Goal: Task Accomplishment & Management: Manage account settings

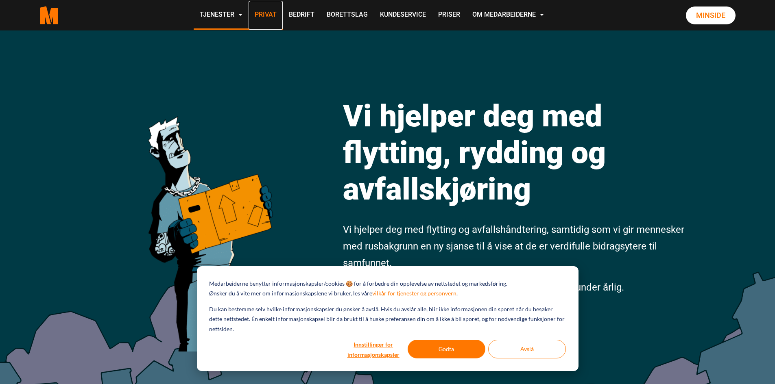
click at [271, 15] on link "Privat" at bounding box center [265, 15] width 34 height 29
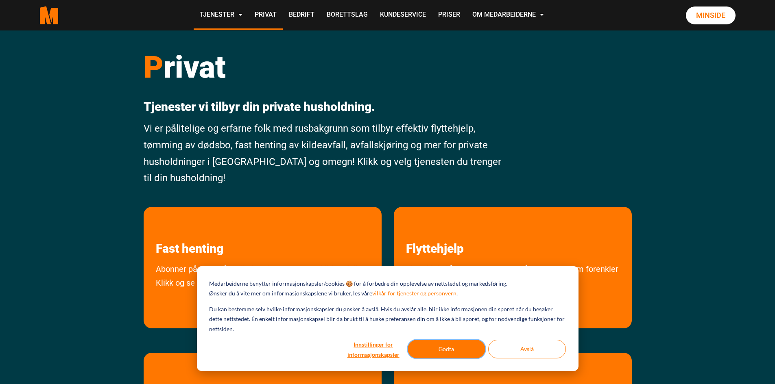
click at [437, 351] on button "Godta" at bounding box center [446, 349] width 78 height 19
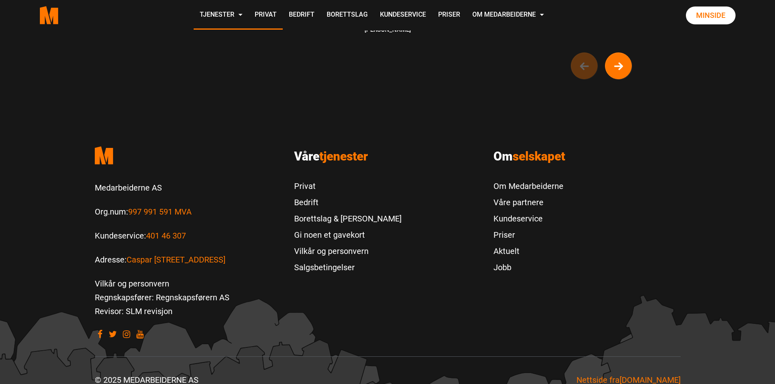
scroll to position [788, 0]
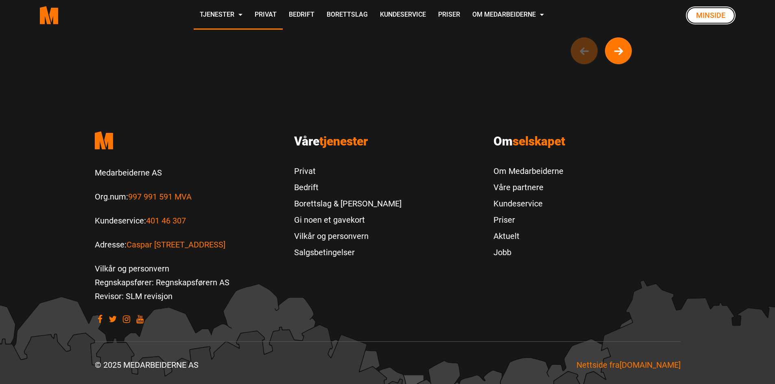
click at [704, 15] on link "Minside" at bounding box center [711, 16] width 50 height 18
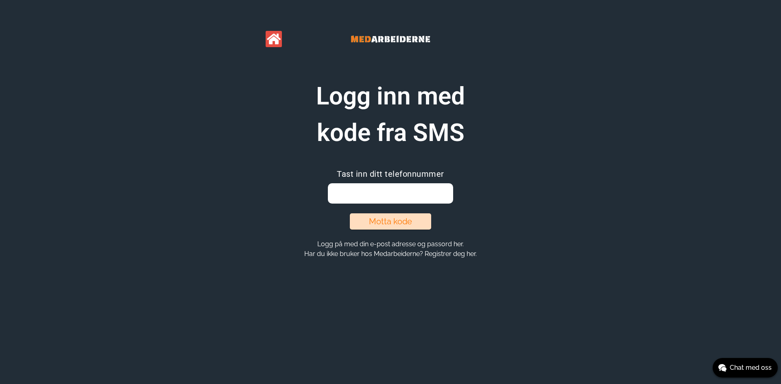
click at [403, 195] on input "email" at bounding box center [390, 193] width 125 height 20
type input "47676440"
click at [407, 222] on button "Motta kode" at bounding box center [390, 221] width 81 height 16
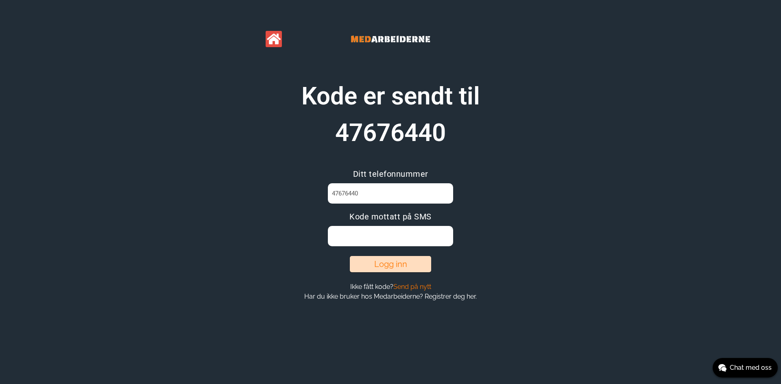
click at [399, 240] on input at bounding box center [390, 236] width 125 height 20
click at [341, 239] on input "aroaymq" at bounding box center [390, 236] width 125 height 20
click at [347, 237] on input "aroraymq" at bounding box center [390, 236] width 125 height 20
click at [341, 236] on input "arorymq" at bounding box center [390, 236] width 125 height 20
type input "aroarymq"
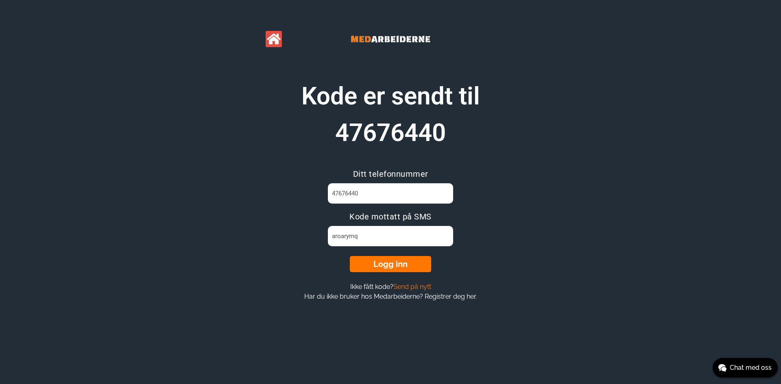
click at [387, 264] on button "Logg inn" at bounding box center [390, 264] width 81 height 16
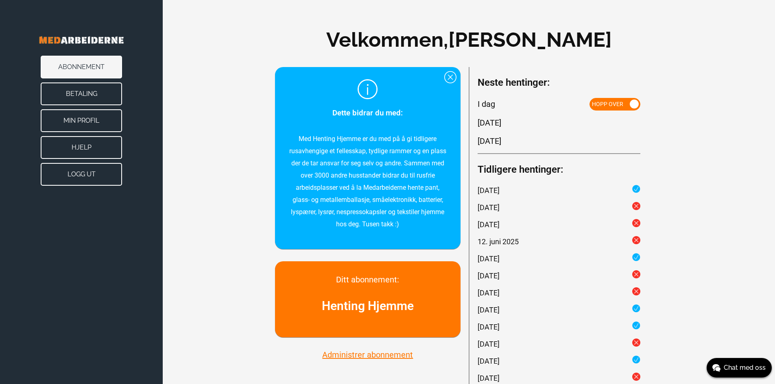
click at [344, 353] on button "Administrer abonnement" at bounding box center [368, 355] width 96 height 11
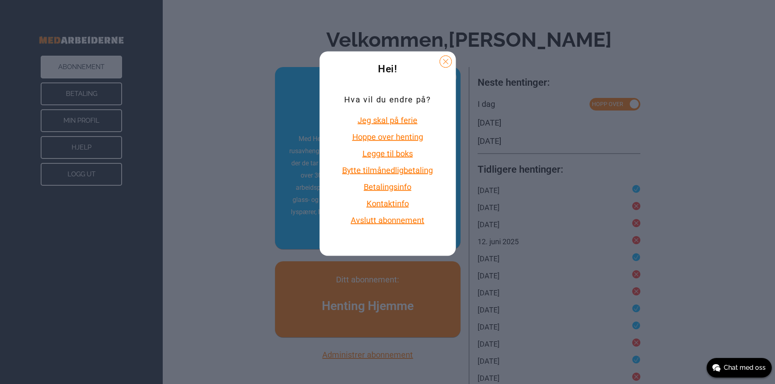
click at [250, 253] on div "Hei! Hva vil du endre på? Jeg skal på ferie Hoppe over henting Legge til boks B…" at bounding box center [387, 192] width 775 height 384
click at [445, 61] on button at bounding box center [445, 62] width 12 height 12
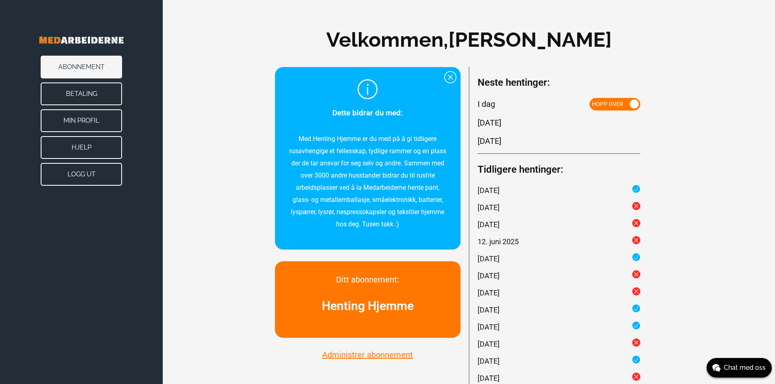
click at [395, 357] on button "Administrer abonnement" at bounding box center [368, 355] width 96 height 11
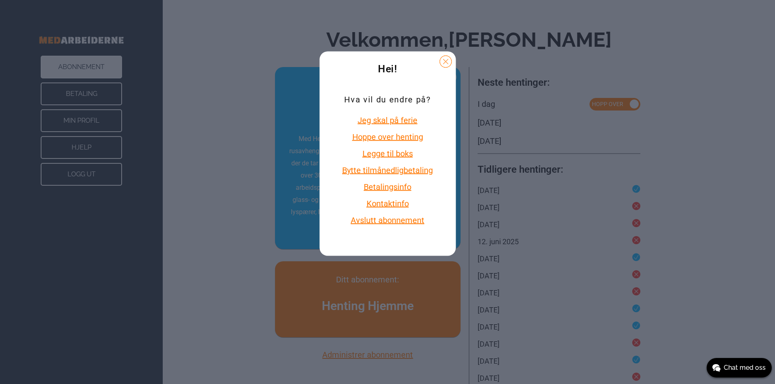
click at [257, 246] on div "Hei! Hva vil du endre på? Jeg skal på ferie Hoppe over henting Legge til boks B…" at bounding box center [387, 192] width 775 height 384
click at [445, 62] on button at bounding box center [445, 62] width 12 height 12
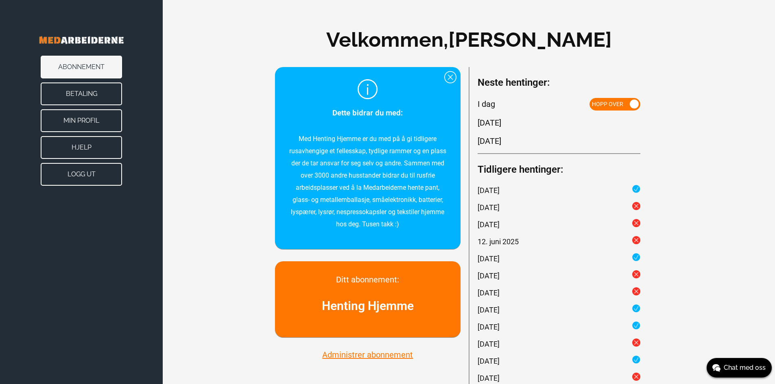
click at [86, 173] on button "Logg ut" at bounding box center [81, 174] width 81 height 23
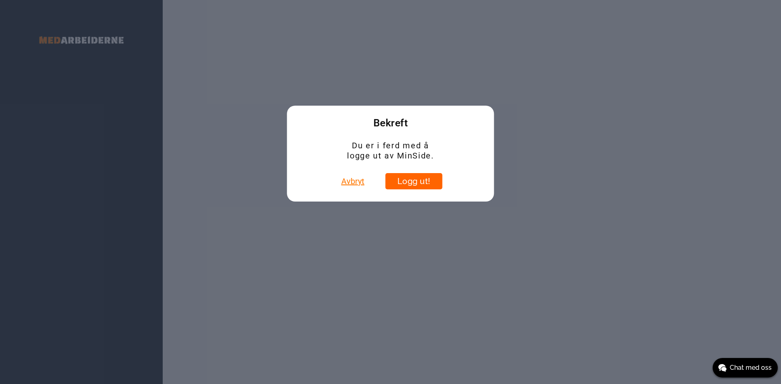
click at [413, 185] on button "Logg ut!" at bounding box center [413, 181] width 57 height 16
